Goal: Transaction & Acquisition: Purchase product/service

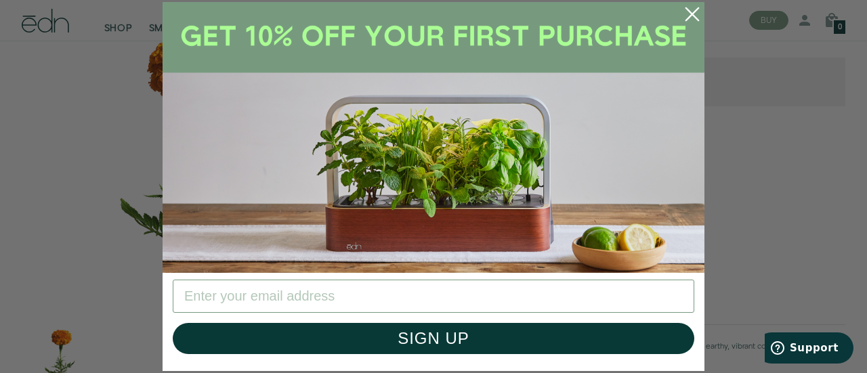
scroll to position [181, 0]
click at [685, 9] on circle "Close dialog" at bounding box center [692, 14] width 30 height 30
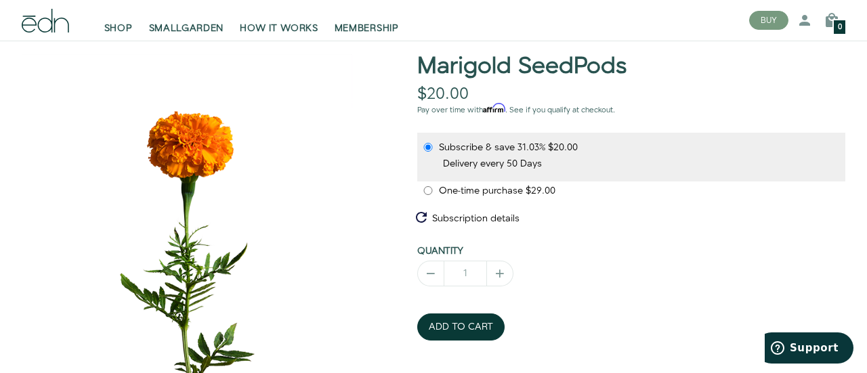
scroll to position [105, 0]
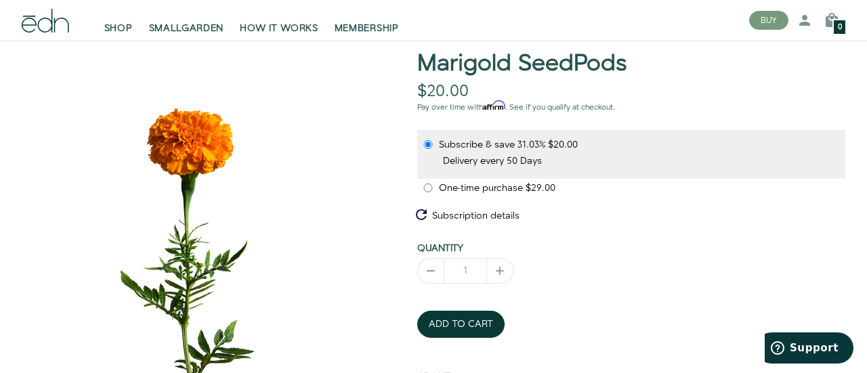
click at [425, 187] on input "One-time purchase $29.00" at bounding box center [427, 187] width 11 height 9
radio input "true"
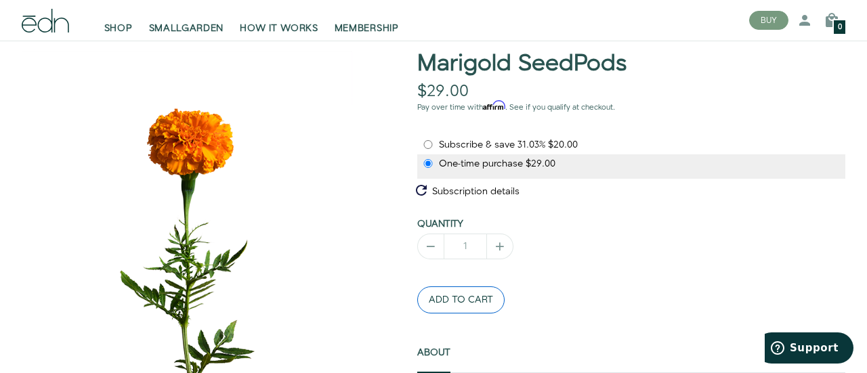
click at [470, 297] on button "ADD TO CART" at bounding box center [460, 299] width 87 height 27
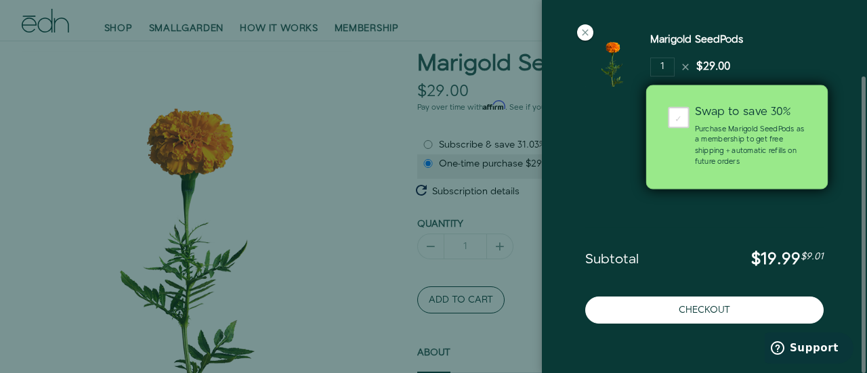
scroll to position [95, 0]
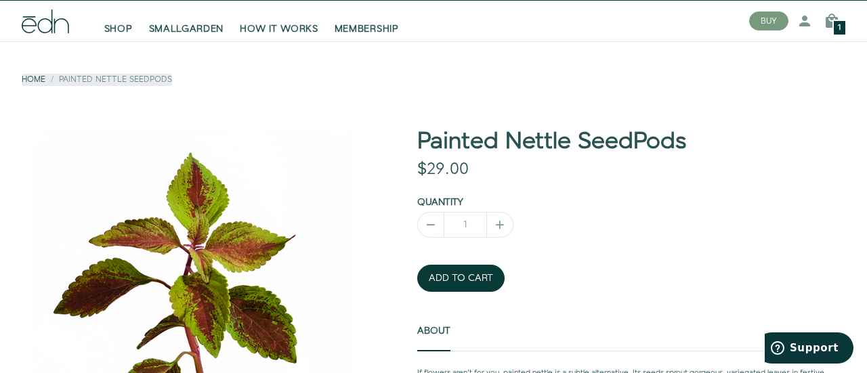
scroll to position [27, 0]
click at [454, 276] on button "ADD TO CART" at bounding box center [460, 278] width 87 height 27
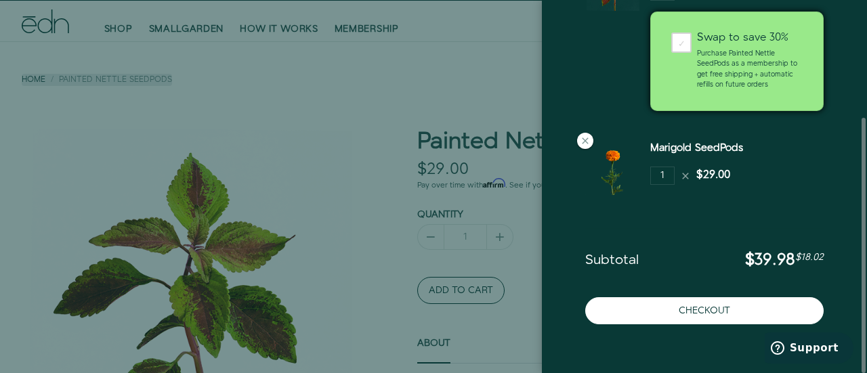
scroll to position [0, 0]
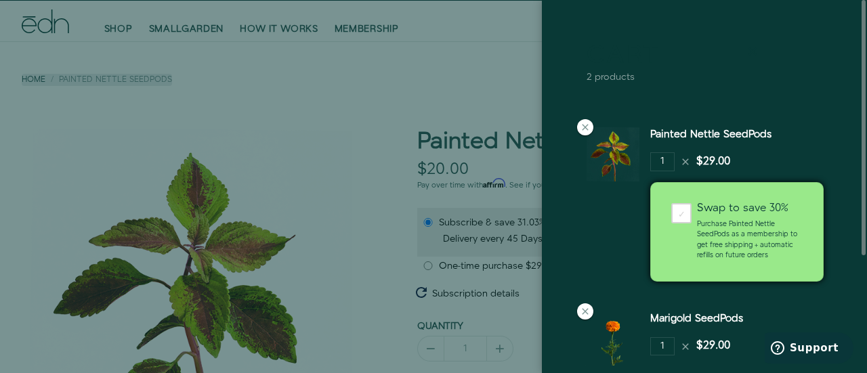
click at [750, 53] on icon at bounding box center [752, 51] width 16 height 16
